Goal: Navigation & Orientation: Find specific page/section

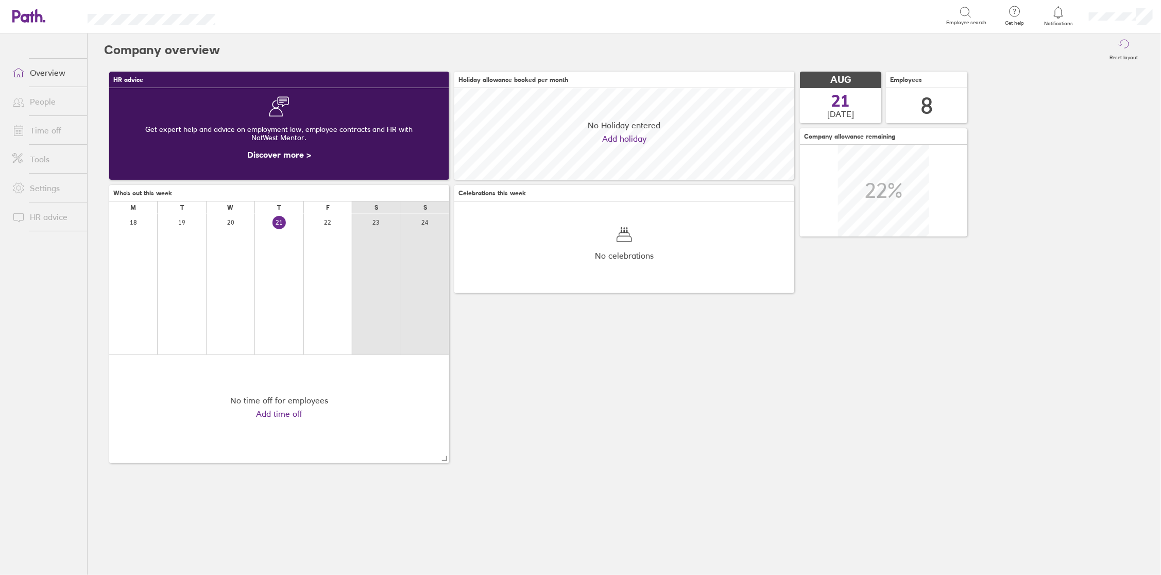
scroll to position [91, 340]
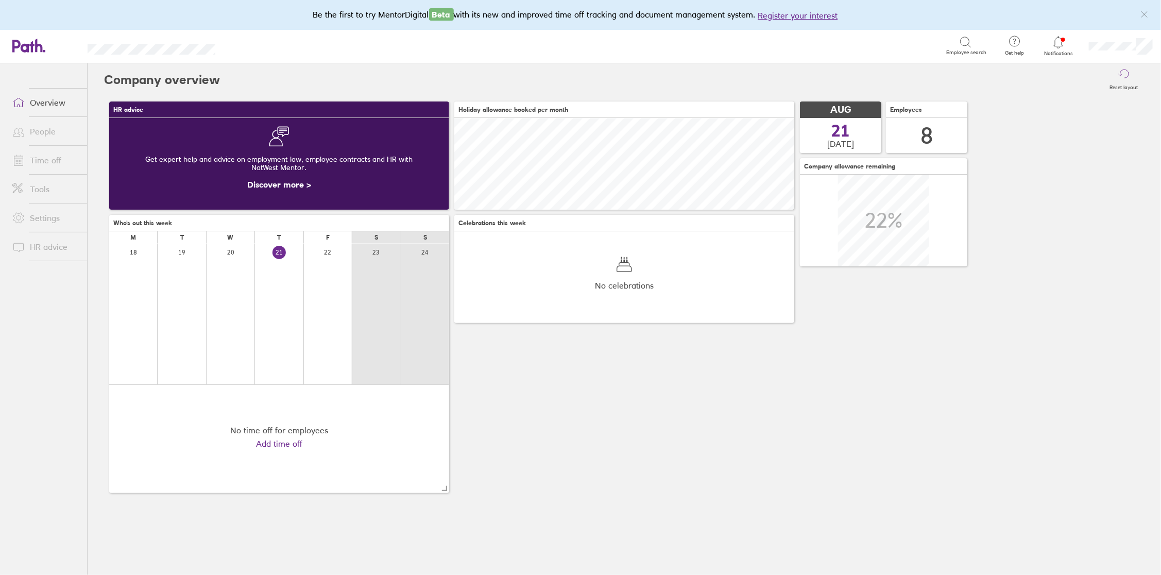
click at [1061, 47] on icon at bounding box center [1059, 42] width 12 height 12
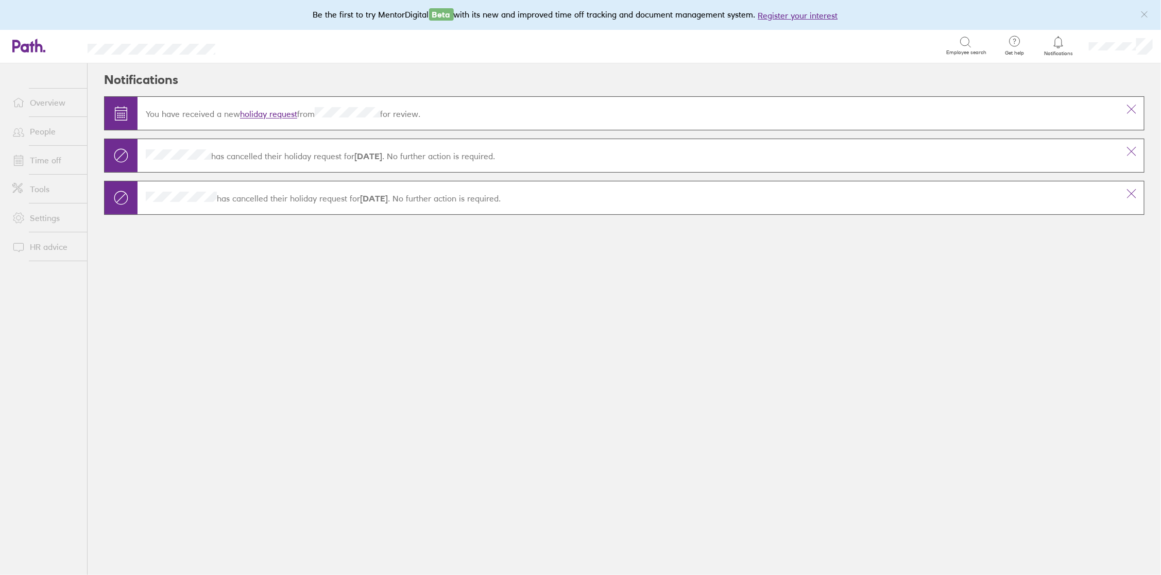
click at [280, 110] on link "holiday request" at bounding box center [268, 114] width 57 height 10
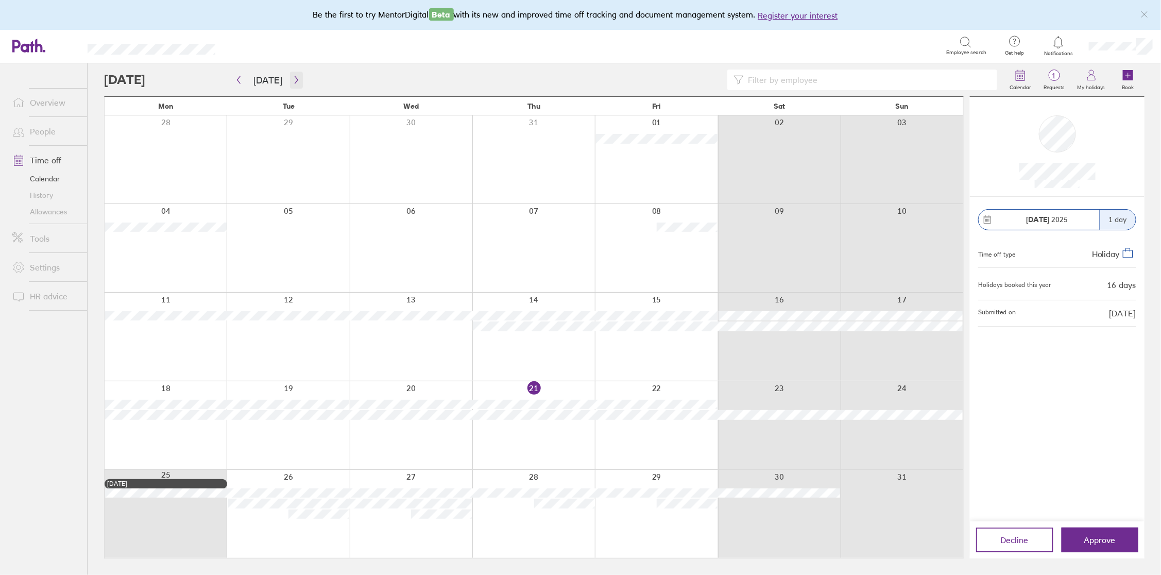
click at [293, 80] on icon "button" at bounding box center [297, 80] width 8 height 8
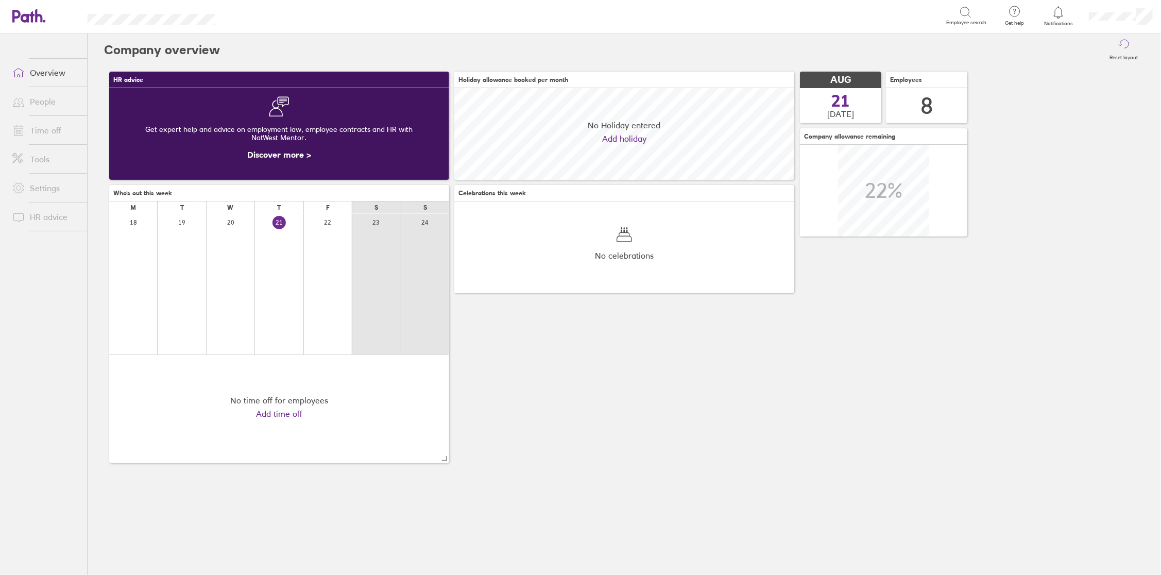
scroll to position [91, 91]
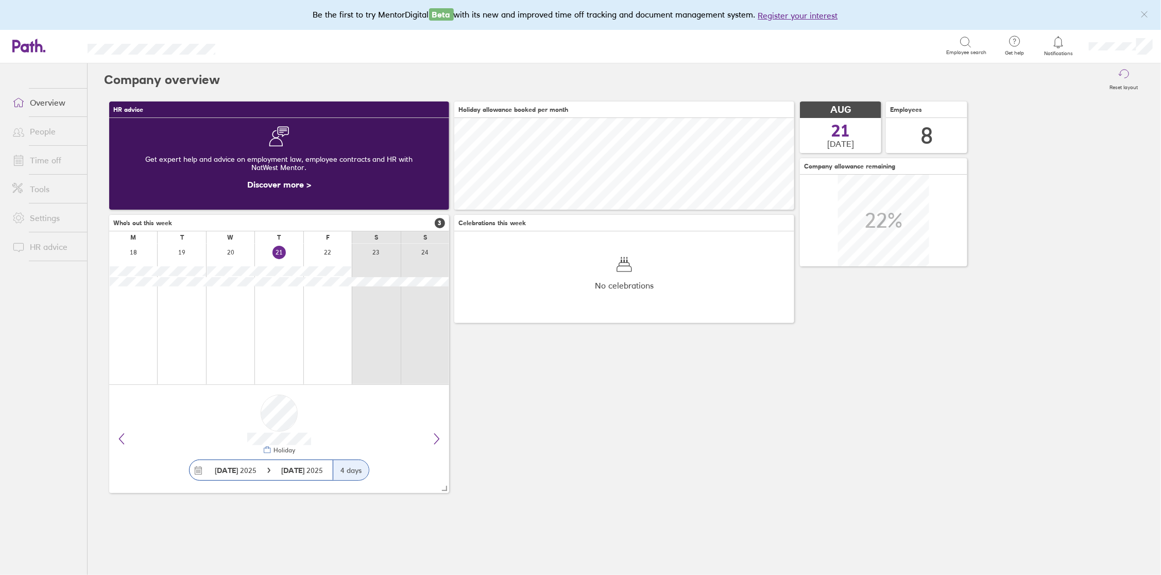
click at [46, 133] on link "People" at bounding box center [45, 131] width 83 height 21
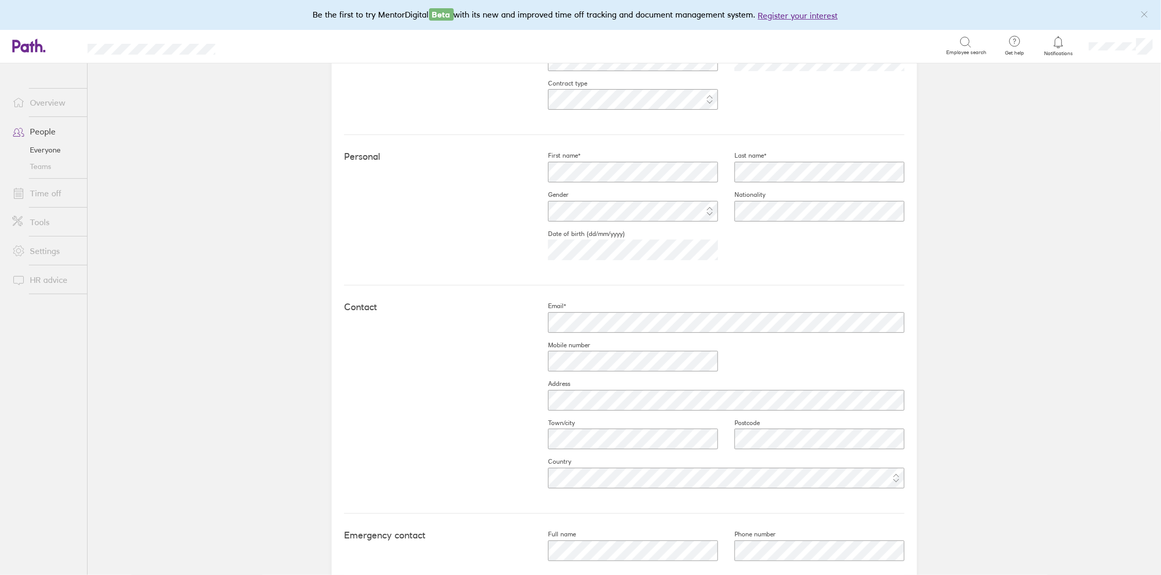
scroll to position [231, 0]
